Goal: Check status: Check status

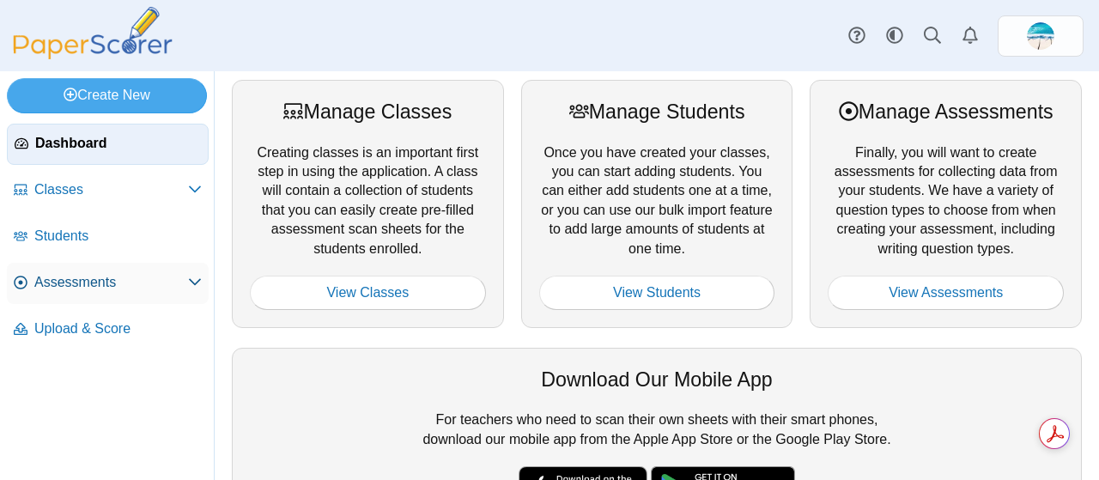
click at [71, 287] on span "Assessments" at bounding box center [111, 282] width 154 height 19
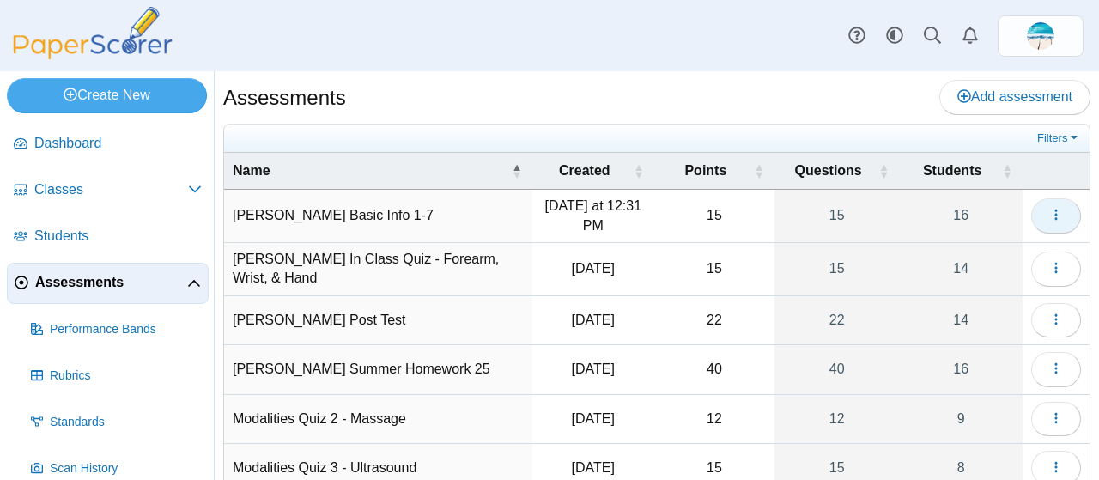
click at [1049, 212] on icon "button" at bounding box center [1056, 215] width 14 height 14
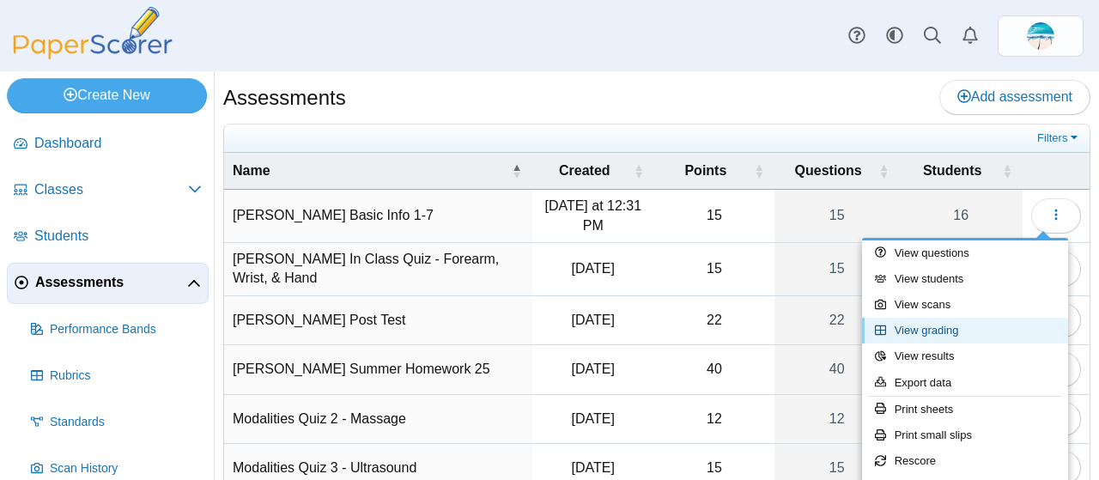
click at [948, 334] on link "View grading" at bounding box center [965, 331] width 206 height 26
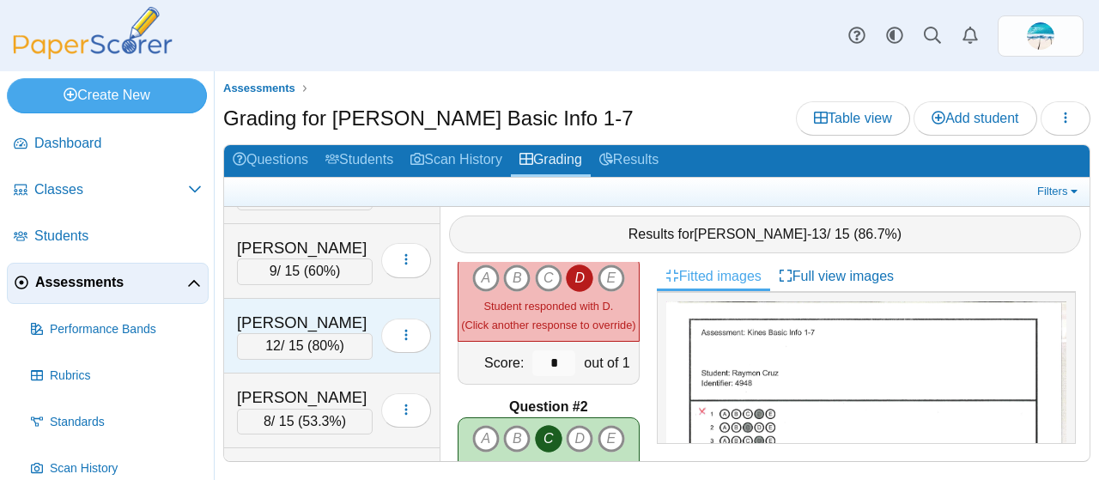
scroll to position [928, 0]
